Goal: Find specific page/section: Find specific page/section

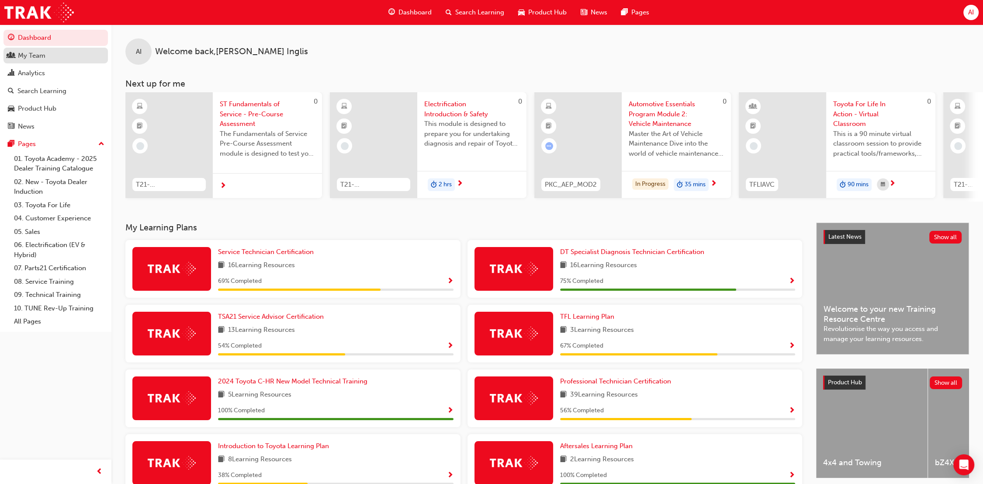
click at [73, 52] on div "My Team" at bounding box center [56, 55] width 96 height 11
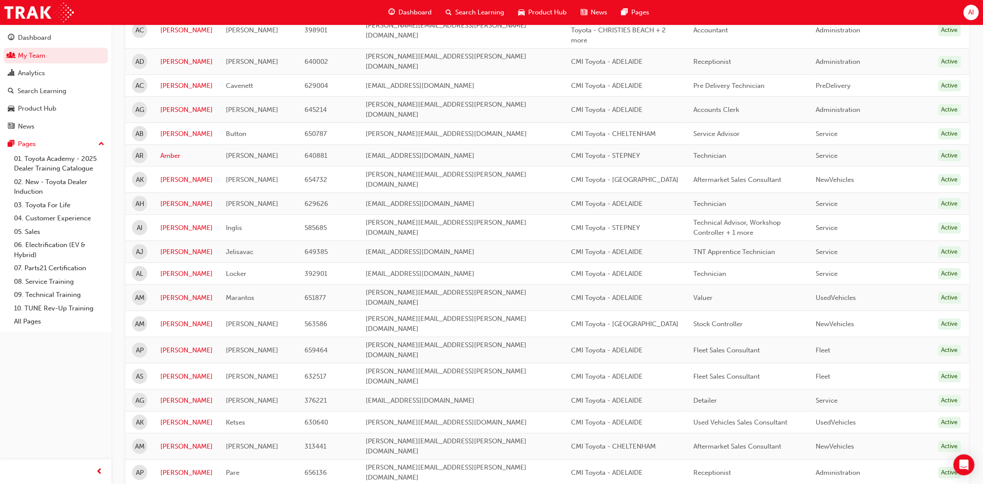
scroll to position [388, 0]
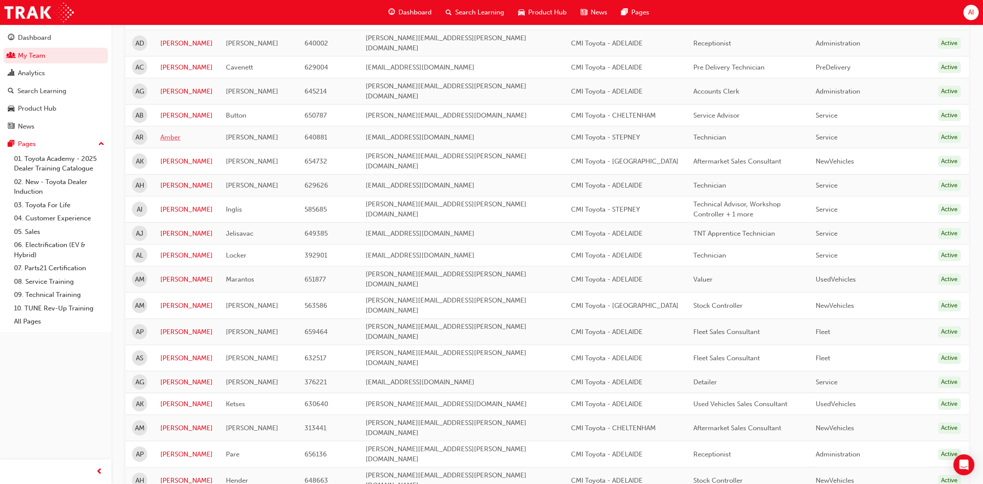
click at [179, 132] on link "Amber" at bounding box center [186, 137] width 52 height 10
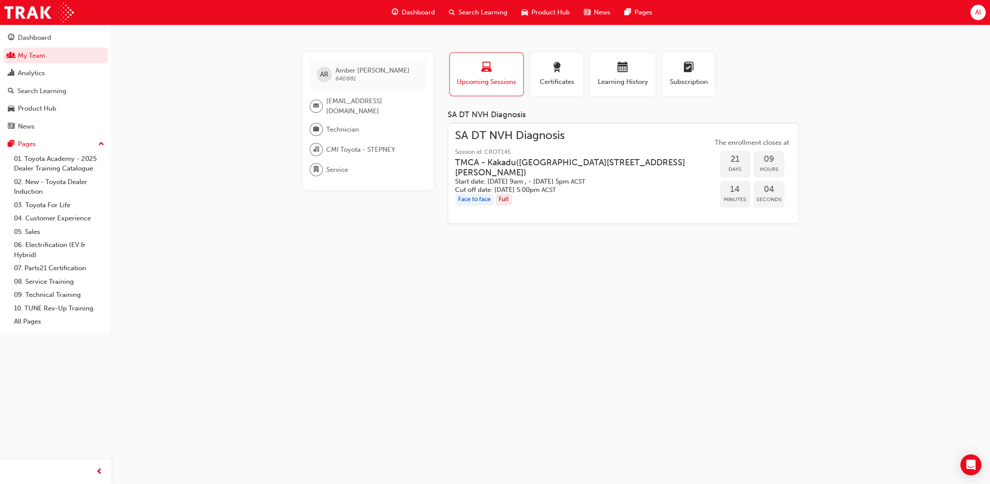
click at [513, 72] on div "button" at bounding box center [487, 69] width 60 height 14
click at [619, 84] on span "Learning History" at bounding box center [623, 82] width 52 height 10
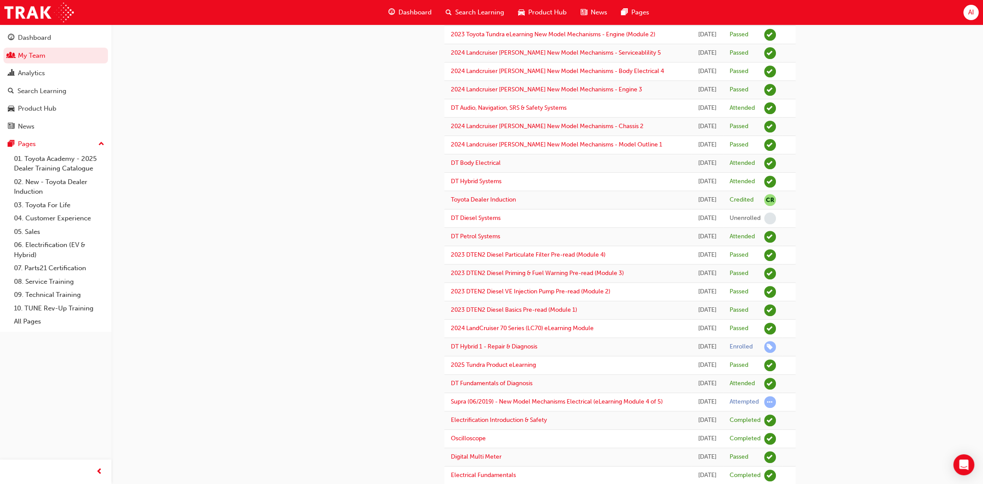
scroll to position [339, 0]
